Goal: Find specific page/section: Find specific page/section

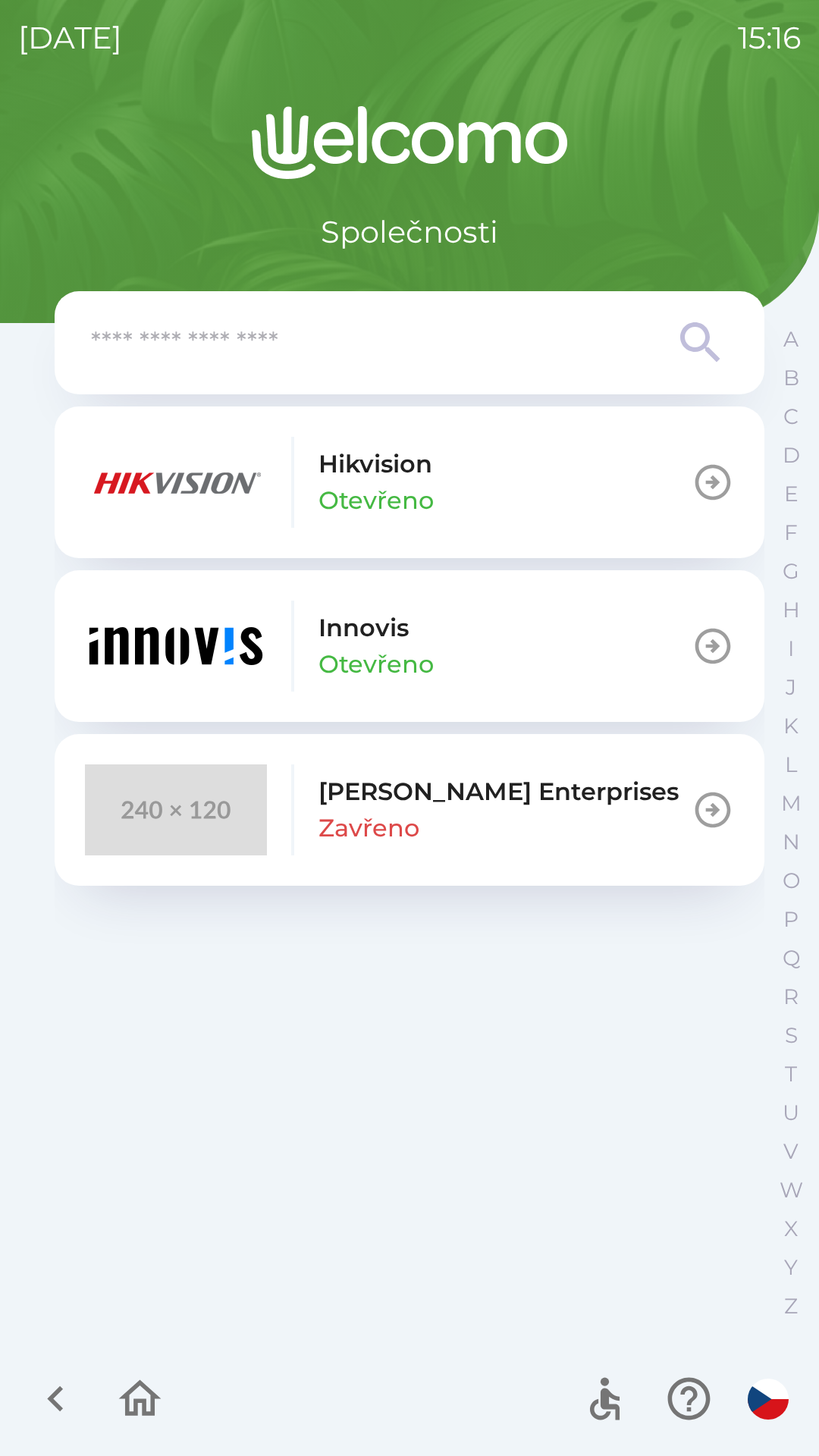
click at [136, 642] on img "button" at bounding box center [175, 646] width 182 height 91
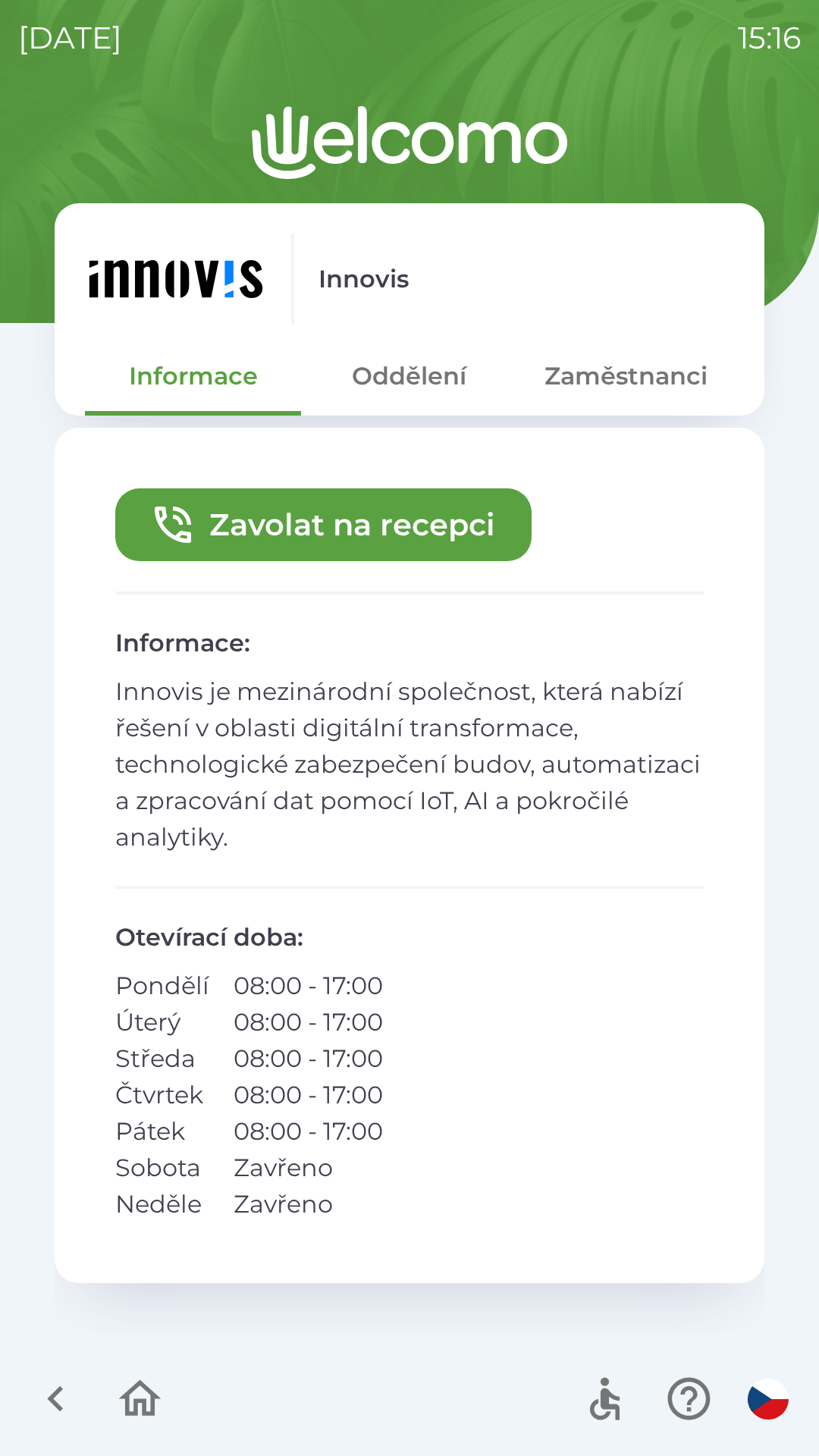
click at [584, 383] on button "Zaměstnanci" at bounding box center [626, 376] width 216 height 54
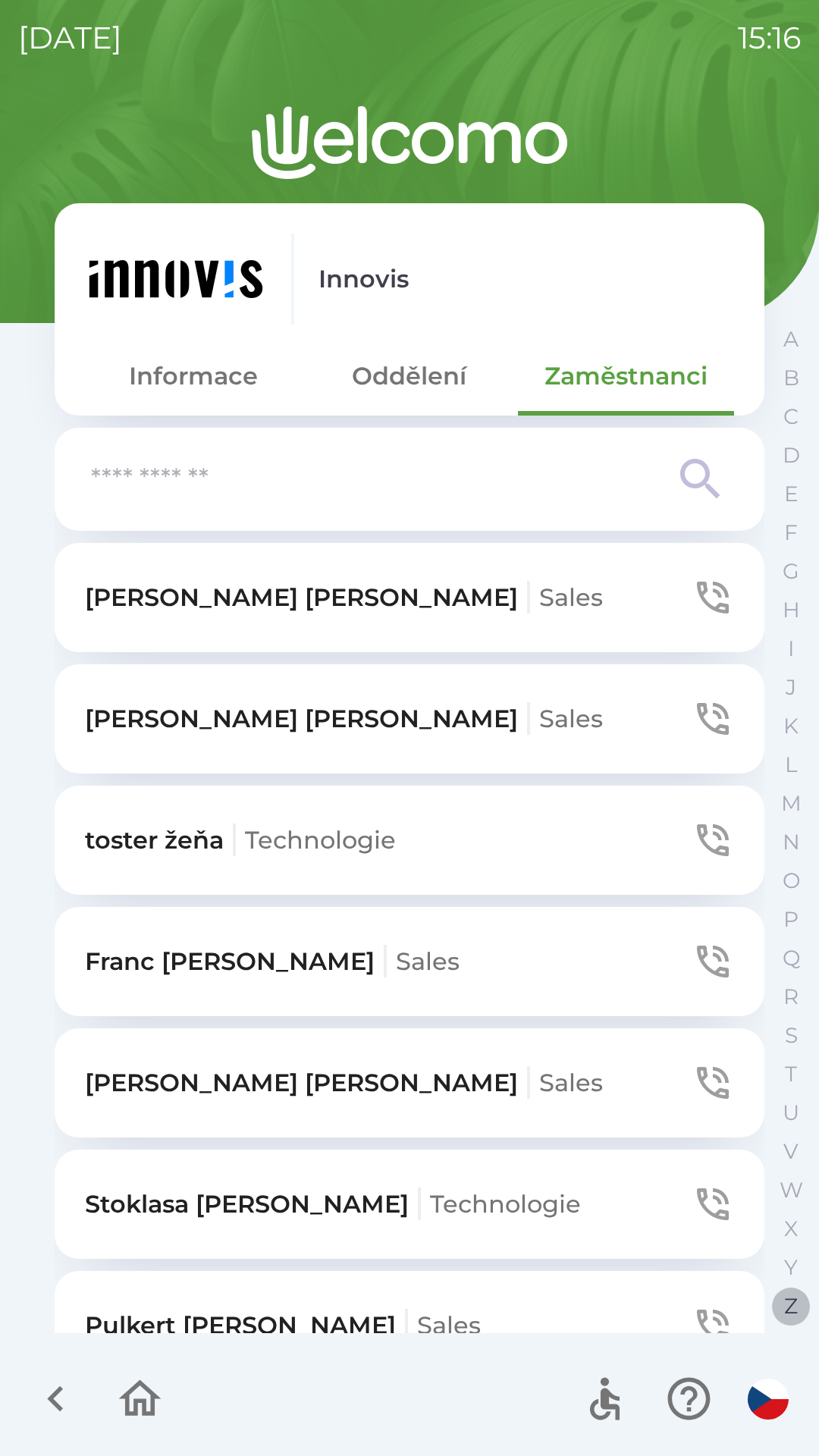
click at [784, 1314] on p "Z" at bounding box center [790, 1306] width 14 height 26
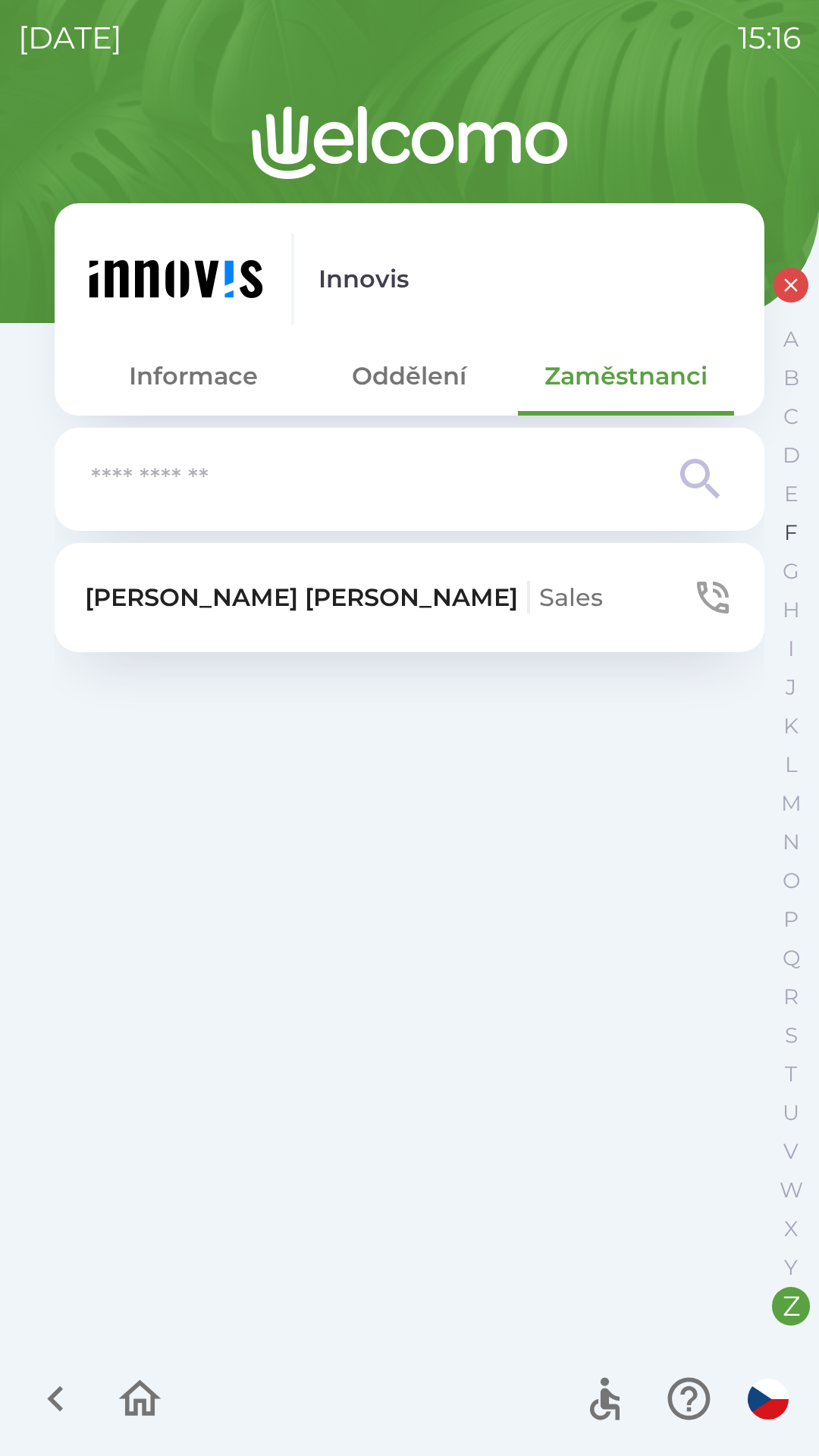
click at [787, 538] on p "F" at bounding box center [790, 533] width 14 height 26
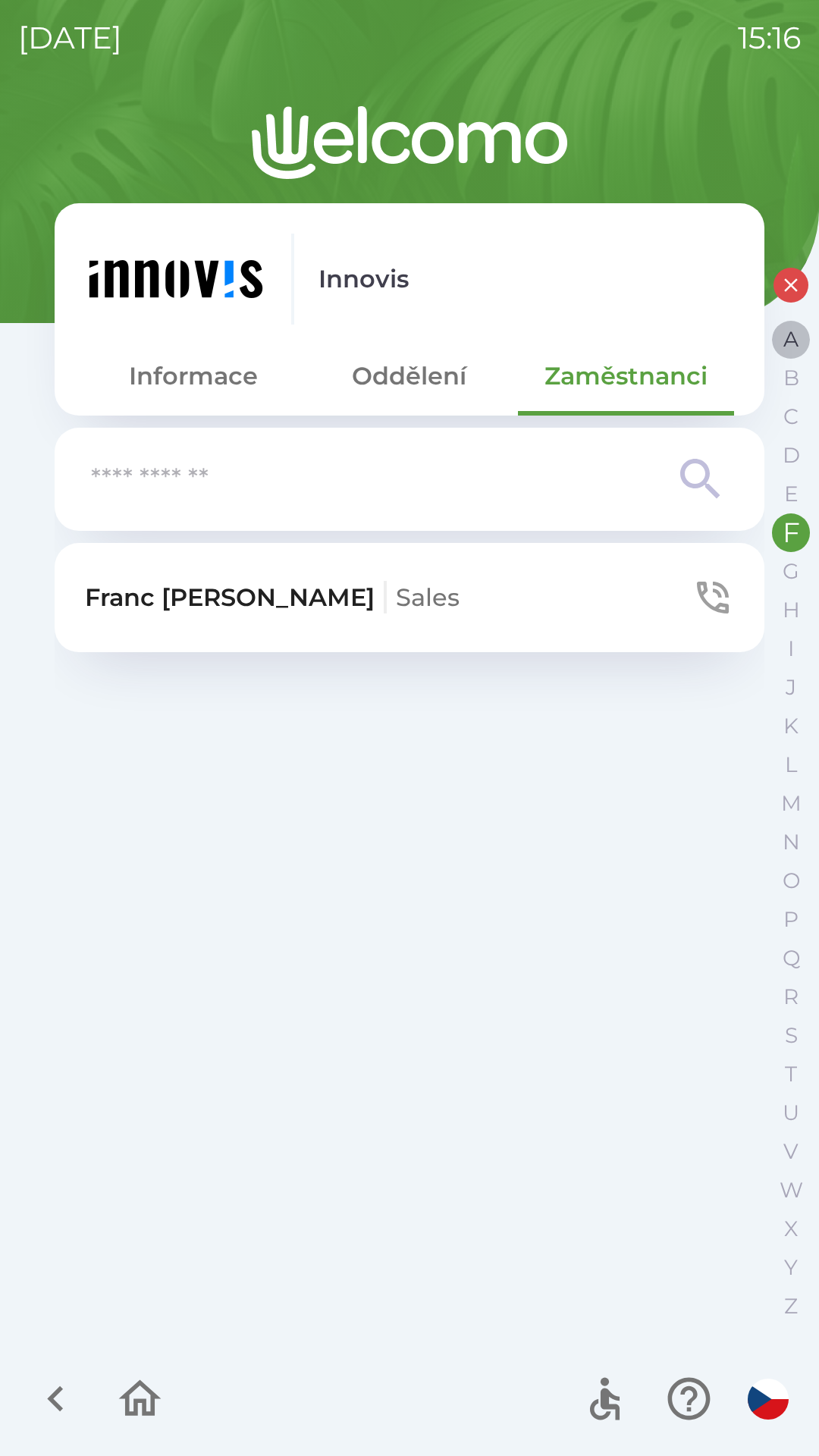
click at [790, 352] on p "A" at bounding box center [790, 339] width 15 height 26
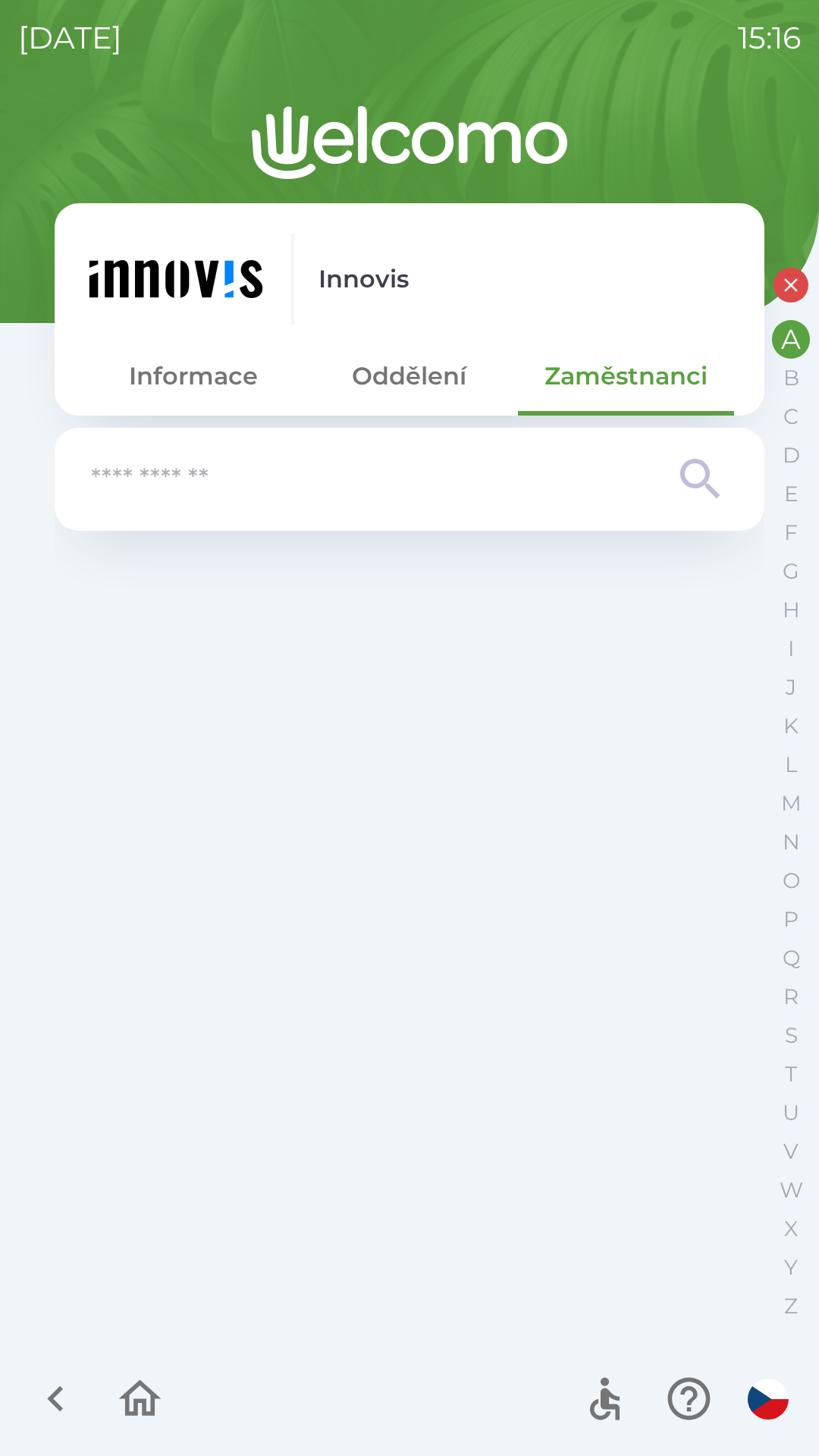
click at [800, 397] on div "A B C D E F G H I J K L M N O P Q R S T U V W X Y Z" at bounding box center [790, 823] width 38 height 1005
click at [789, 383] on p "B" at bounding box center [790, 378] width 16 height 26
click at [796, 297] on button "button" at bounding box center [790, 285] width 35 height 35
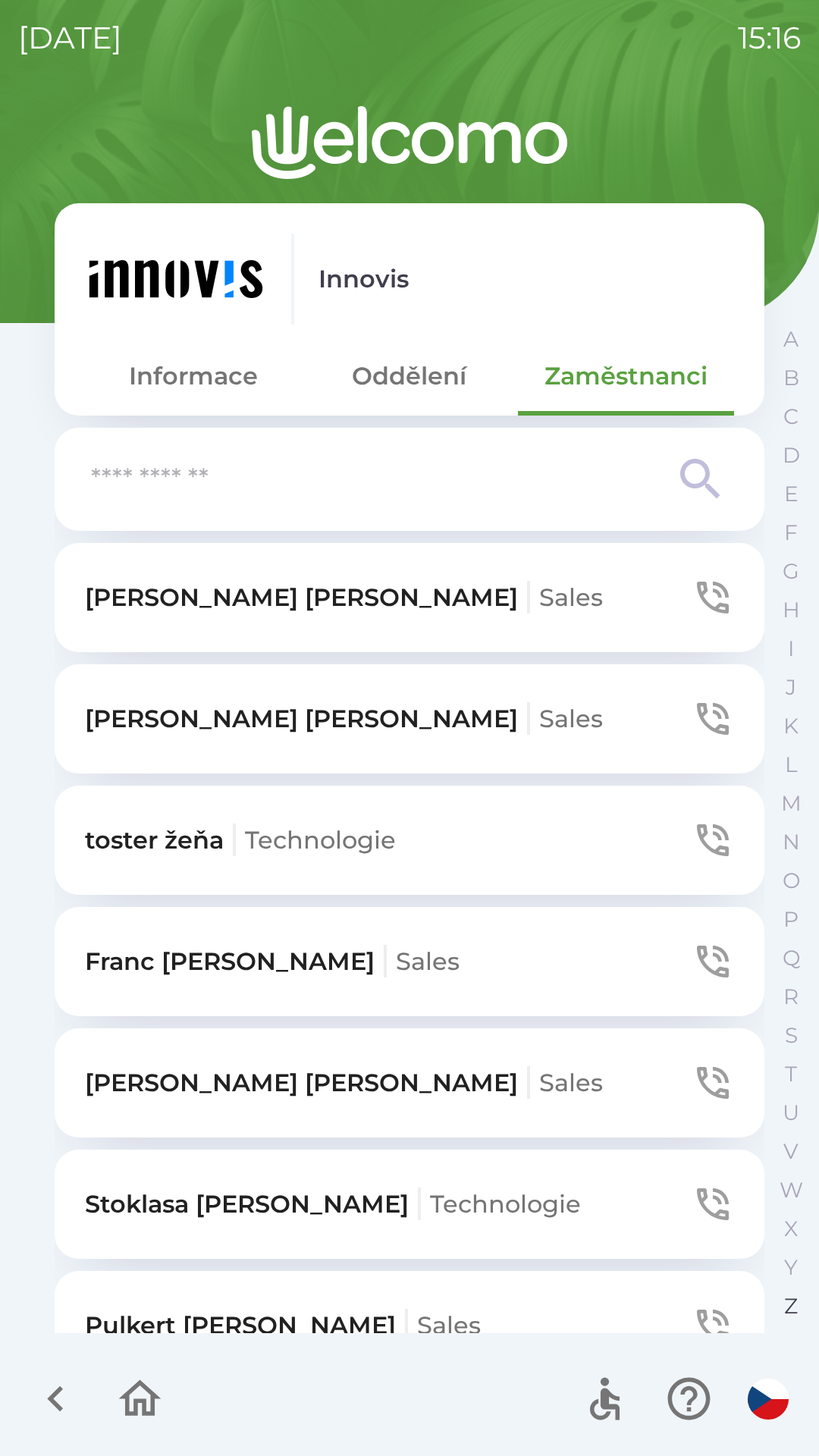
click at [802, 1297] on button "Z" at bounding box center [790, 1305] width 38 height 39
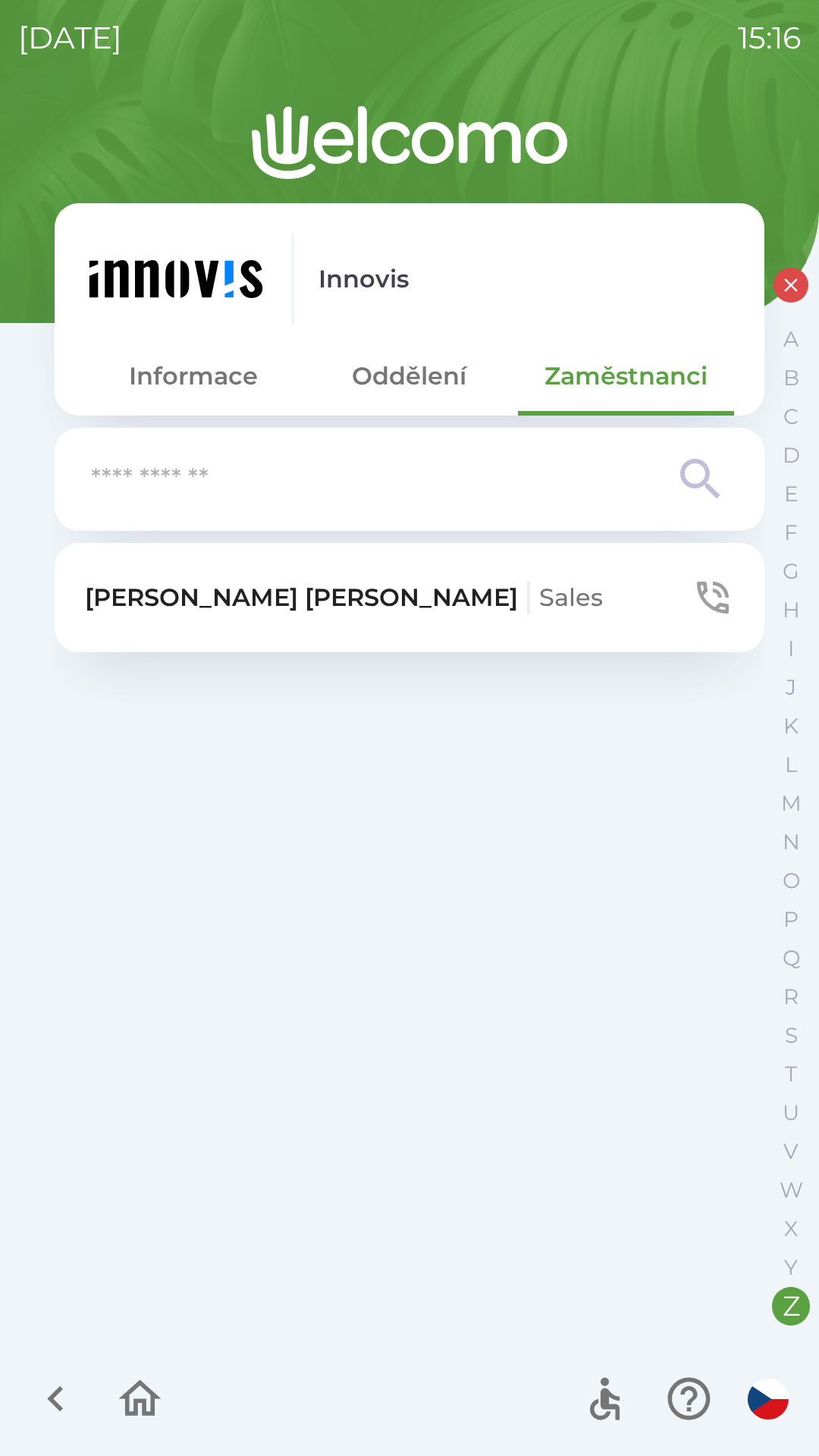
click at [57, 1403] on icon "button" at bounding box center [56, 1399] width 51 height 51
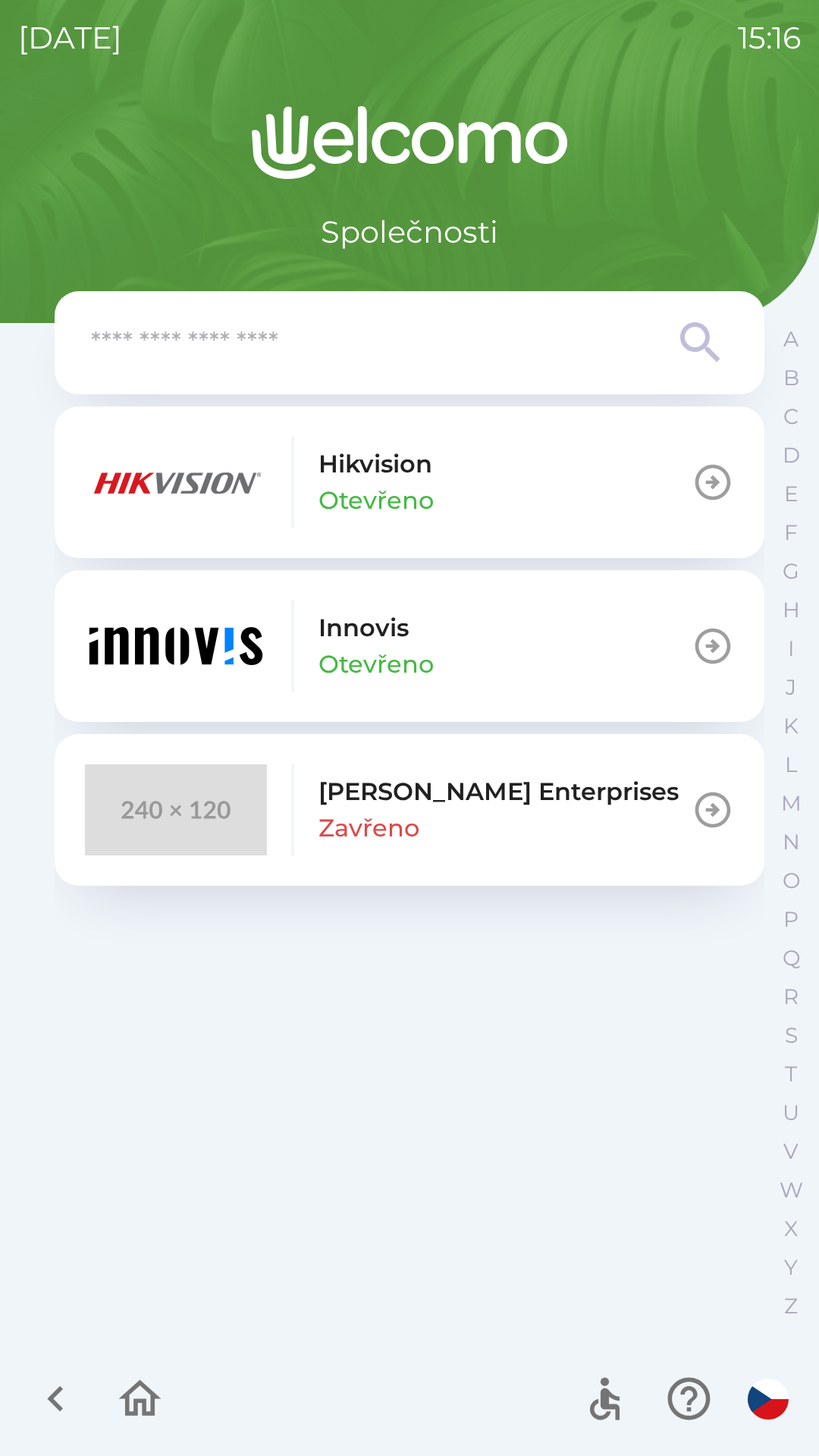
click at [504, 623] on button "[PERSON_NAME]" at bounding box center [409, 646] width 710 height 151
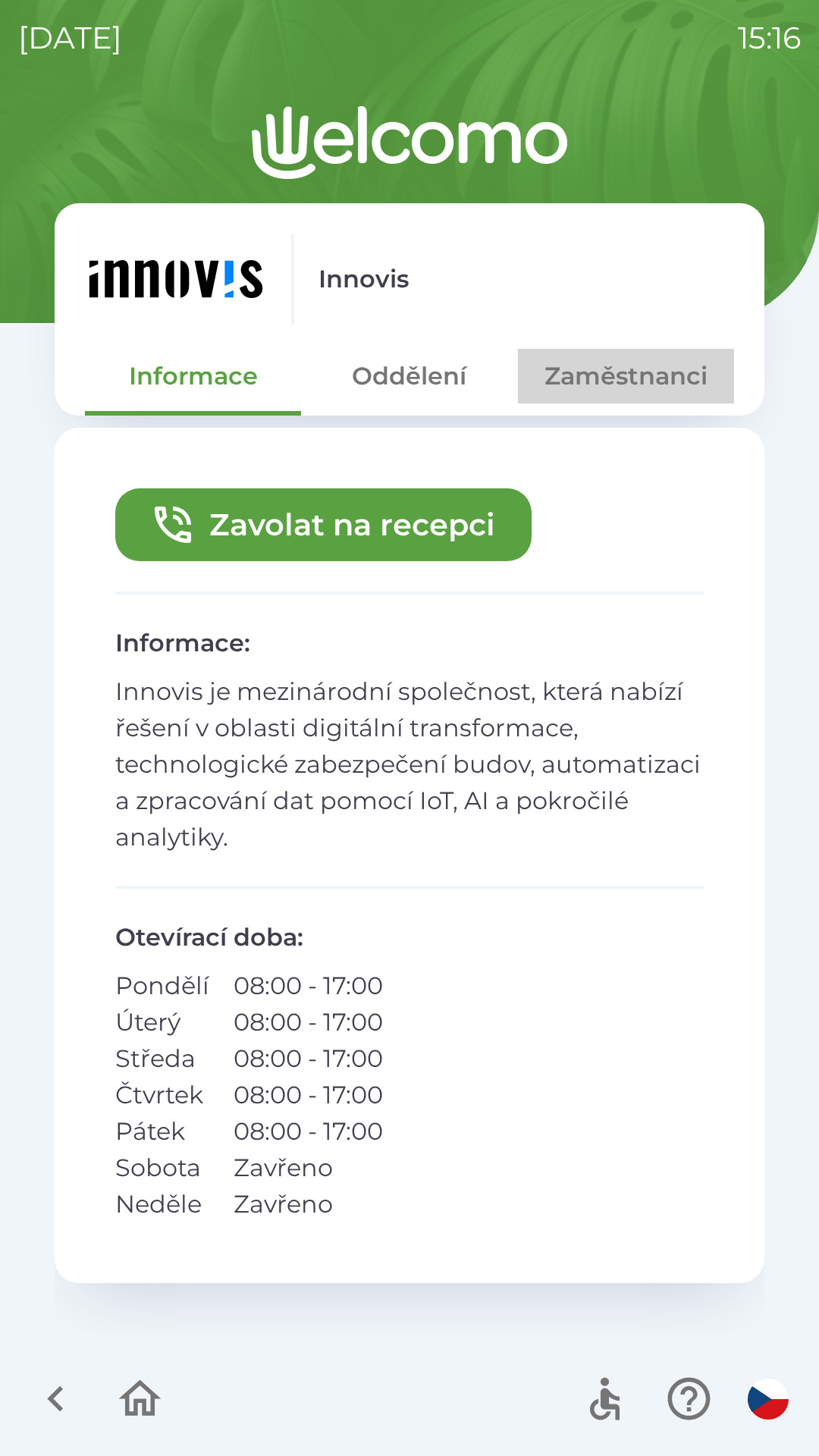
click at [632, 373] on button "Zaměstnanci" at bounding box center [626, 376] width 216 height 54
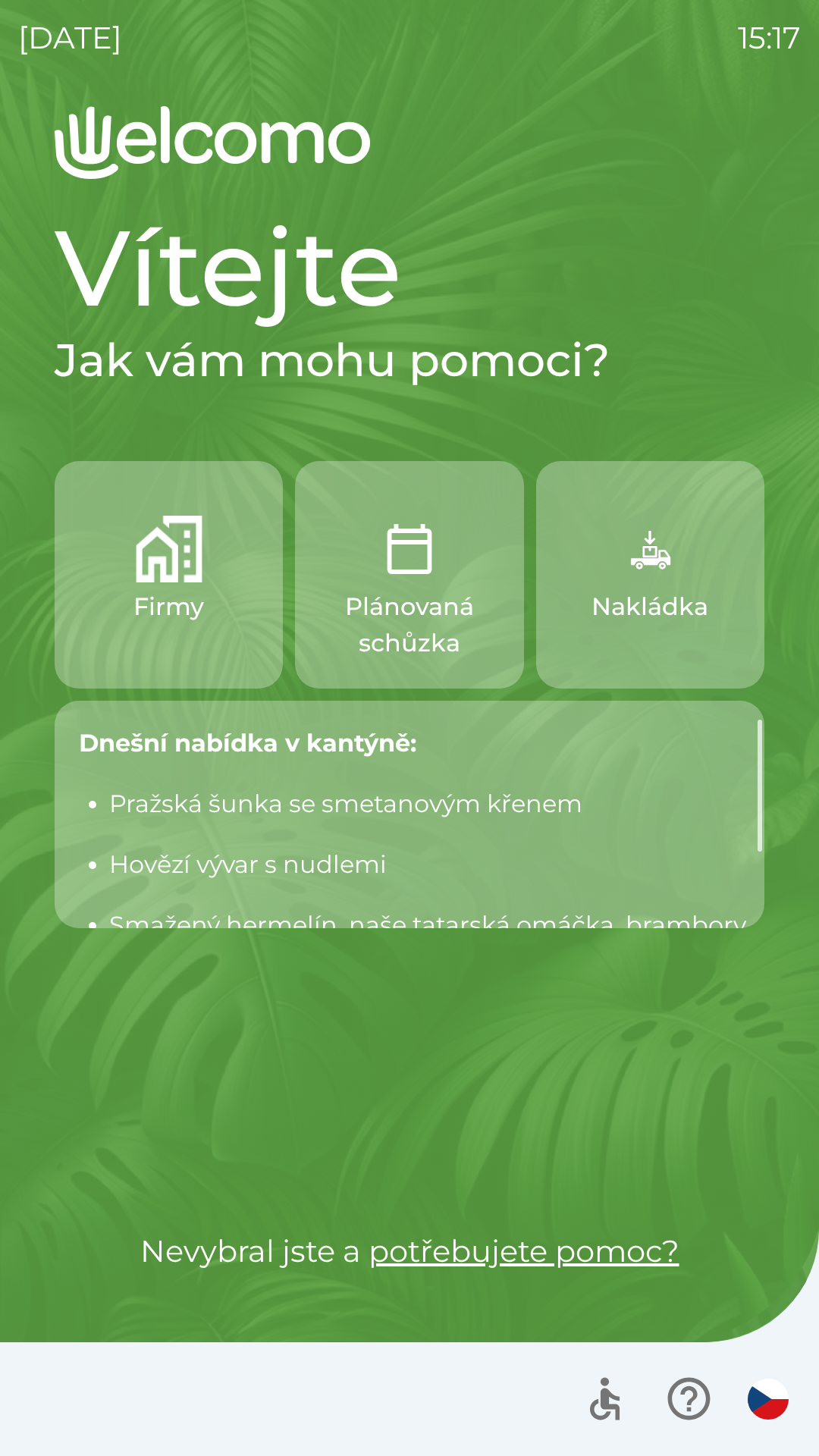
click at [188, 530] on img "button" at bounding box center [169, 549] width 67 height 67
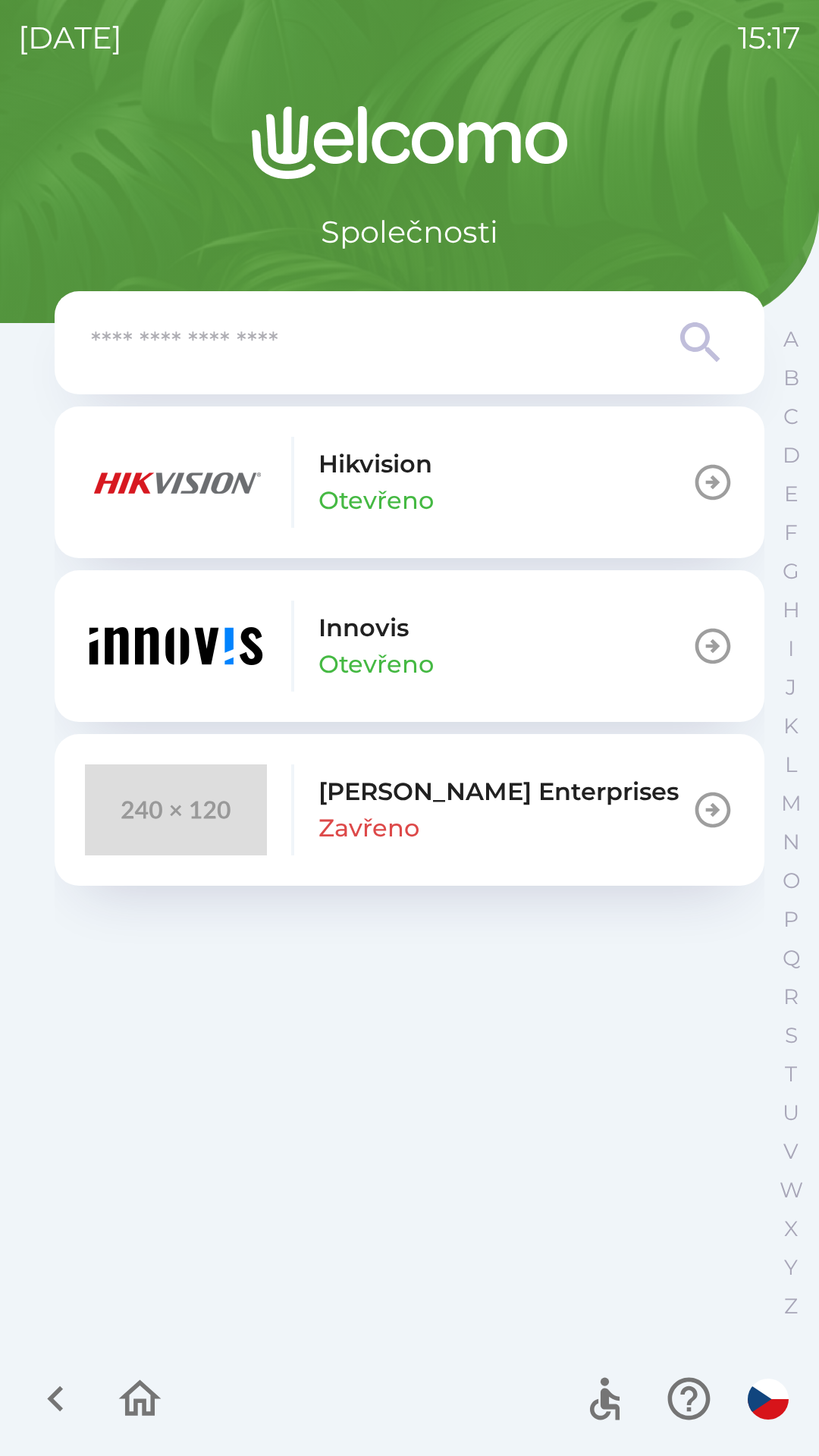
click at [520, 652] on button "[PERSON_NAME]" at bounding box center [409, 646] width 710 height 151
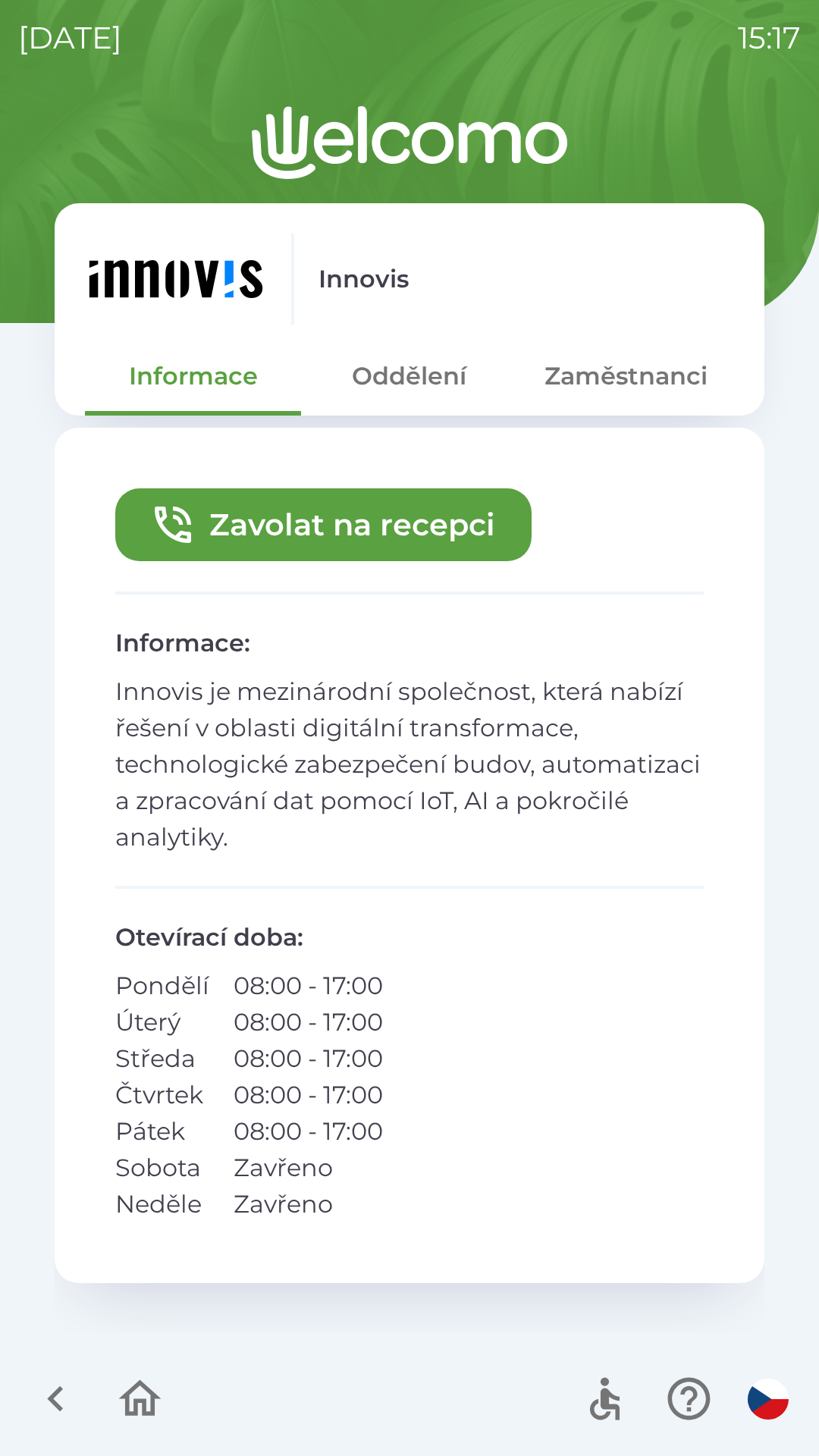
click at [599, 372] on button "Zaměstnanci" at bounding box center [626, 376] width 216 height 54
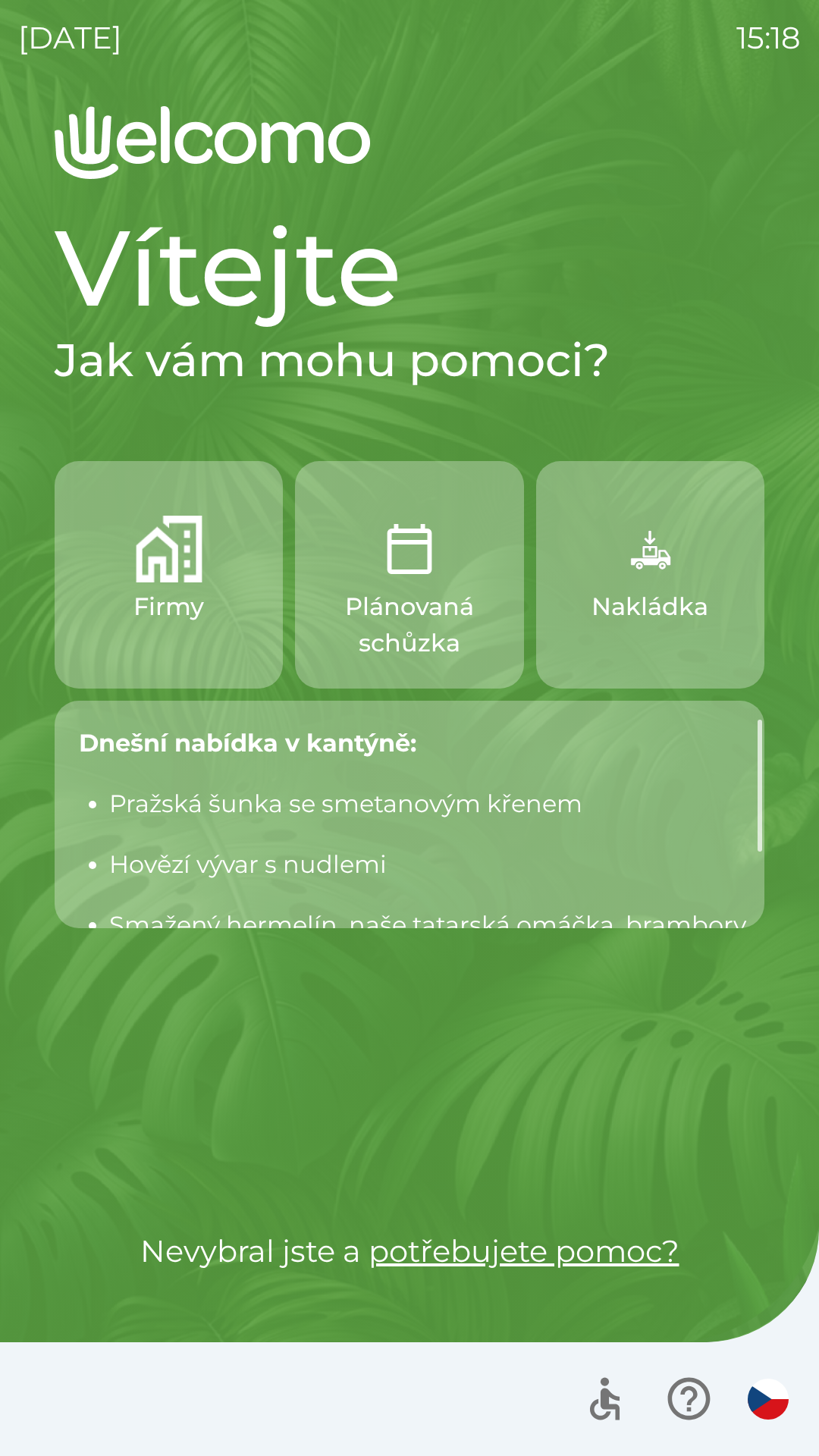
click at [211, 576] on button "Firmy" at bounding box center [168, 575] width 228 height 228
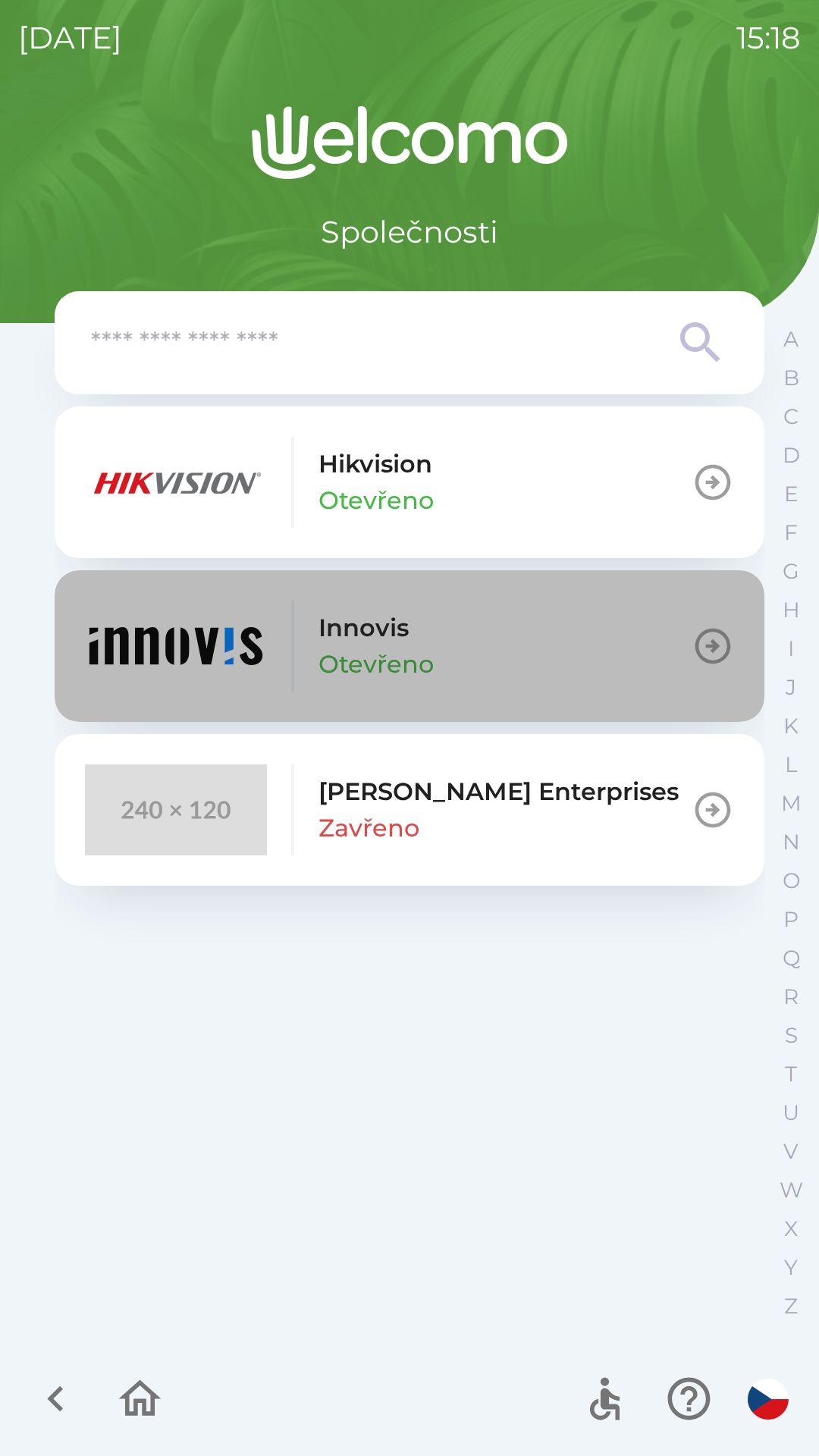
click at [481, 646] on button "[PERSON_NAME]" at bounding box center [409, 646] width 710 height 151
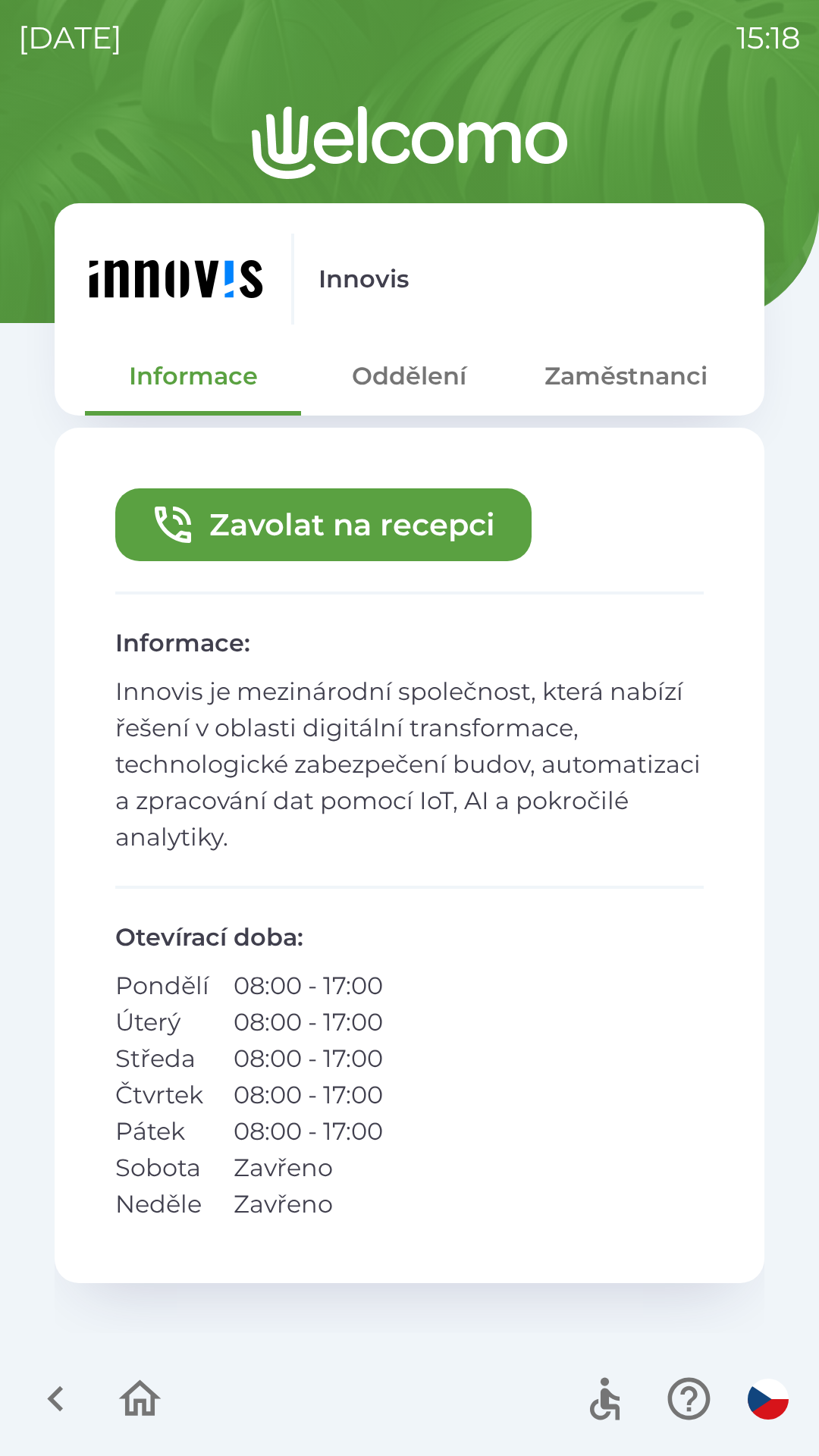
click at [606, 387] on button "Zaměstnanci" at bounding box center [626, 376] width 216 height 54
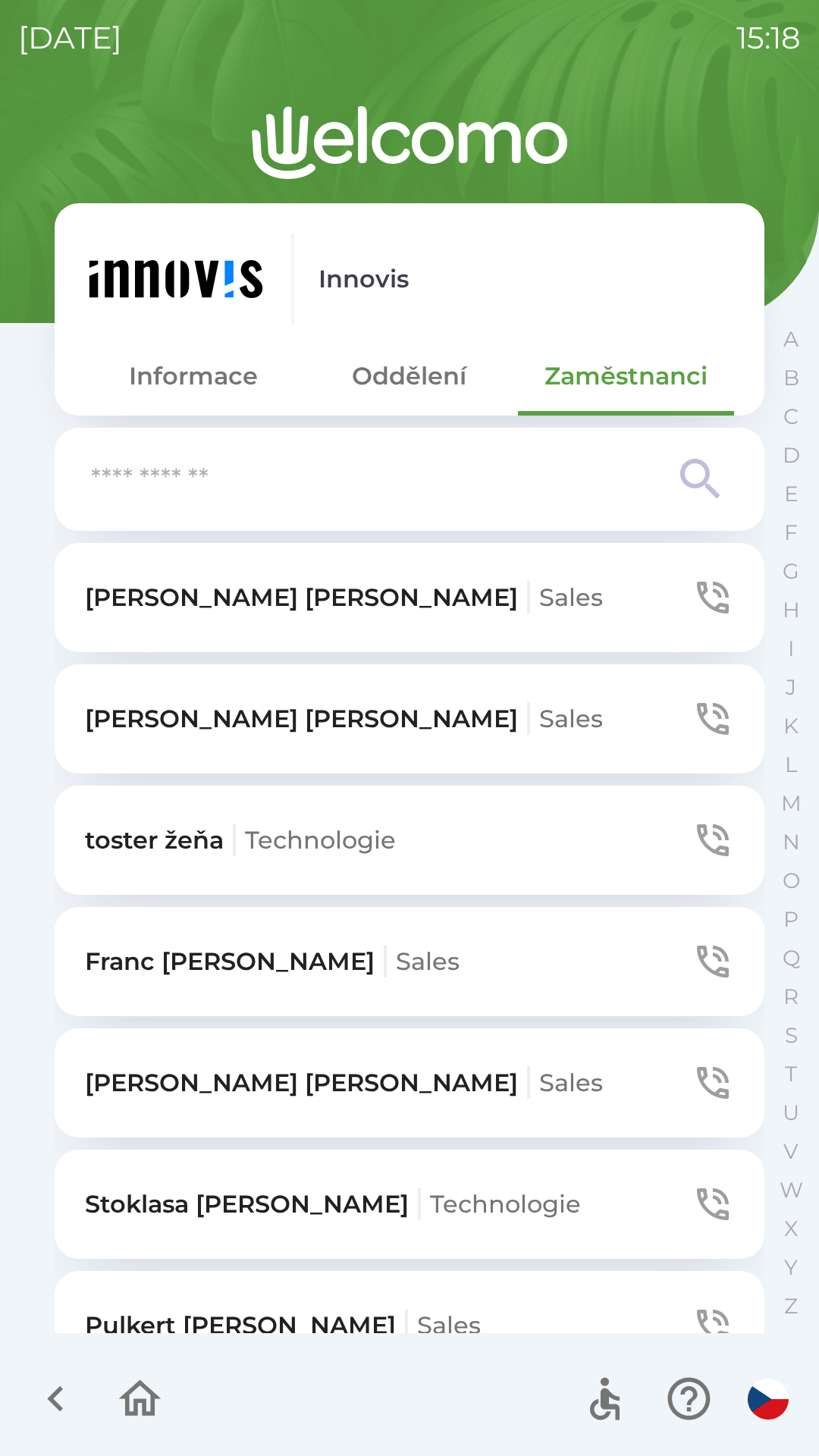
click at [139, 1396] on icon "button" at bounding box center [140, 1399] width 51 height 51
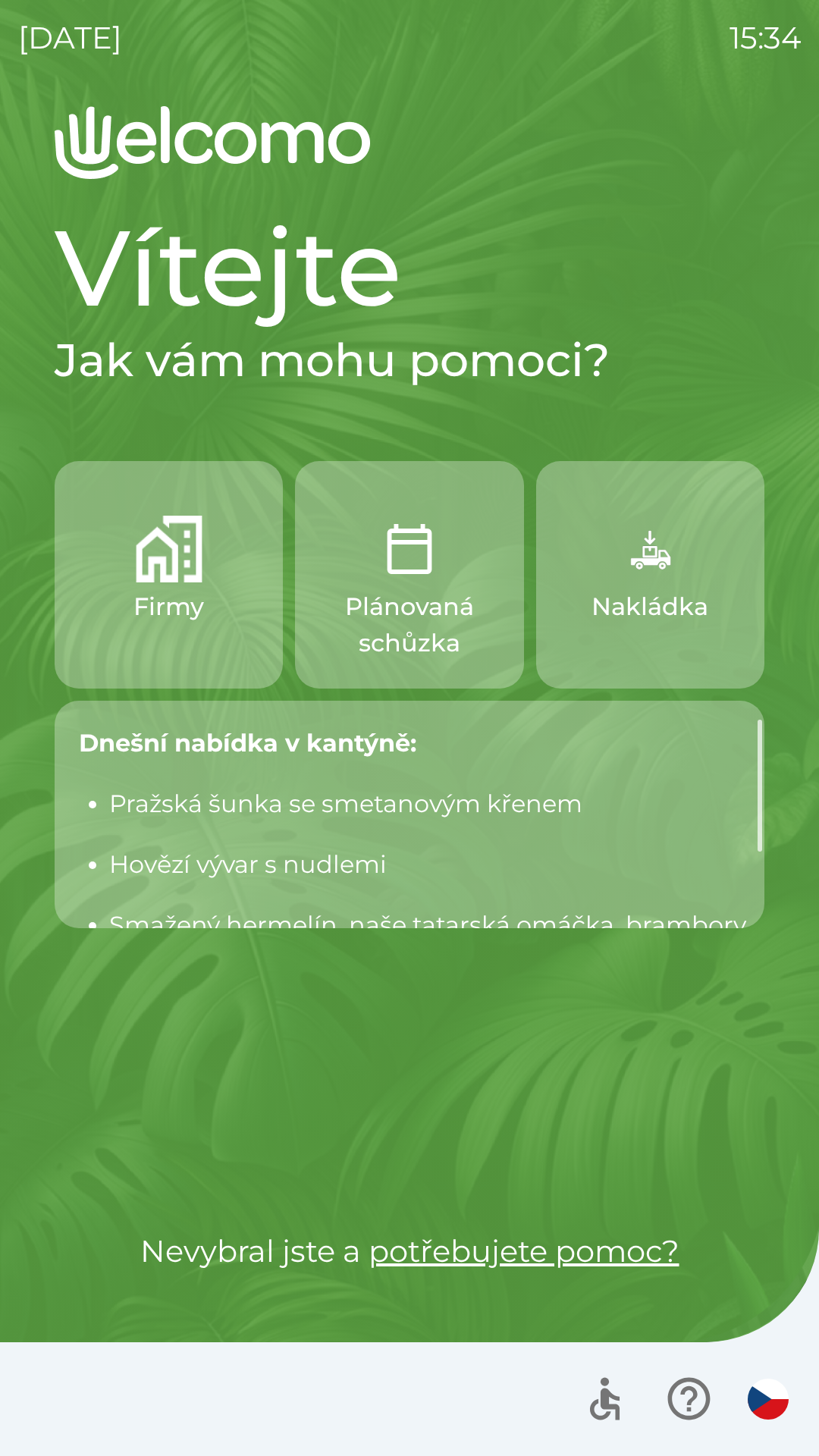
click at [658, 563] on img "button" at bounding box center [650, 549] width 67 height 67
